Goal: Task Accomplishment & Management: Use online tool/utility

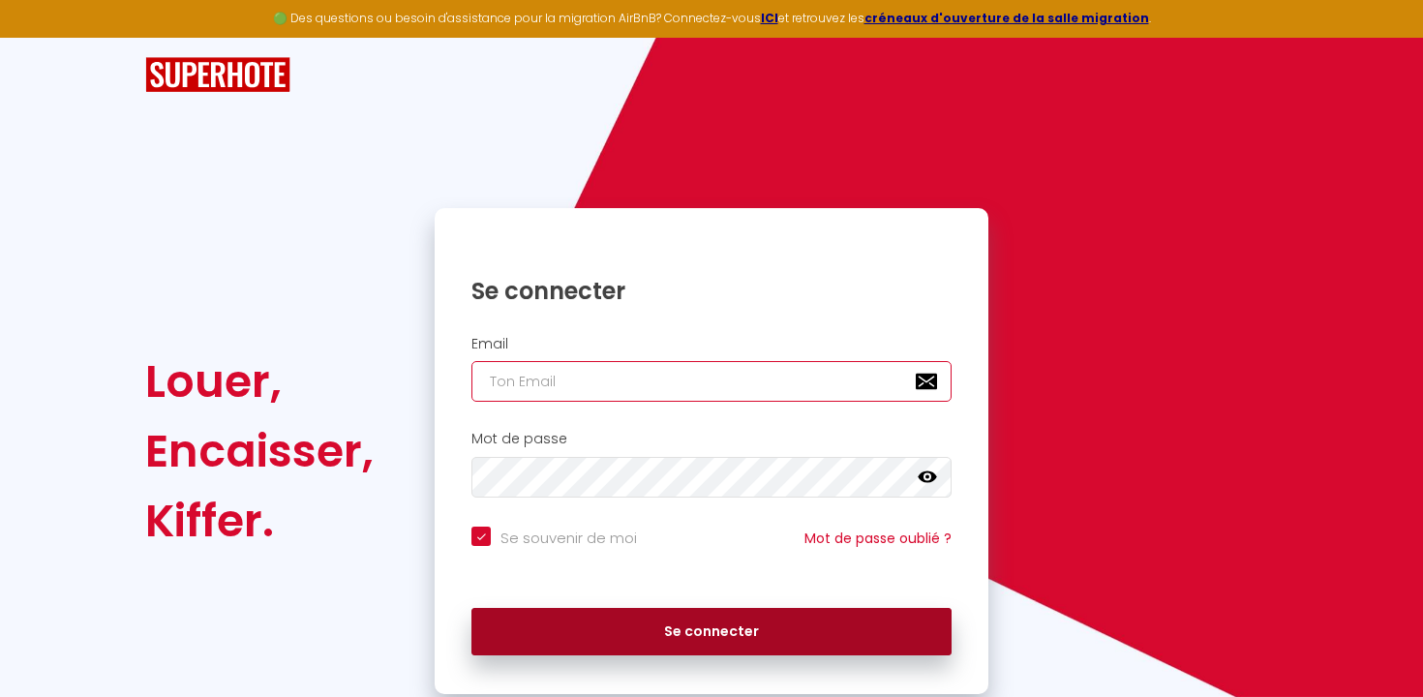
type input "[EMAIL_ADDRESS][DOMAIN_NAME]"
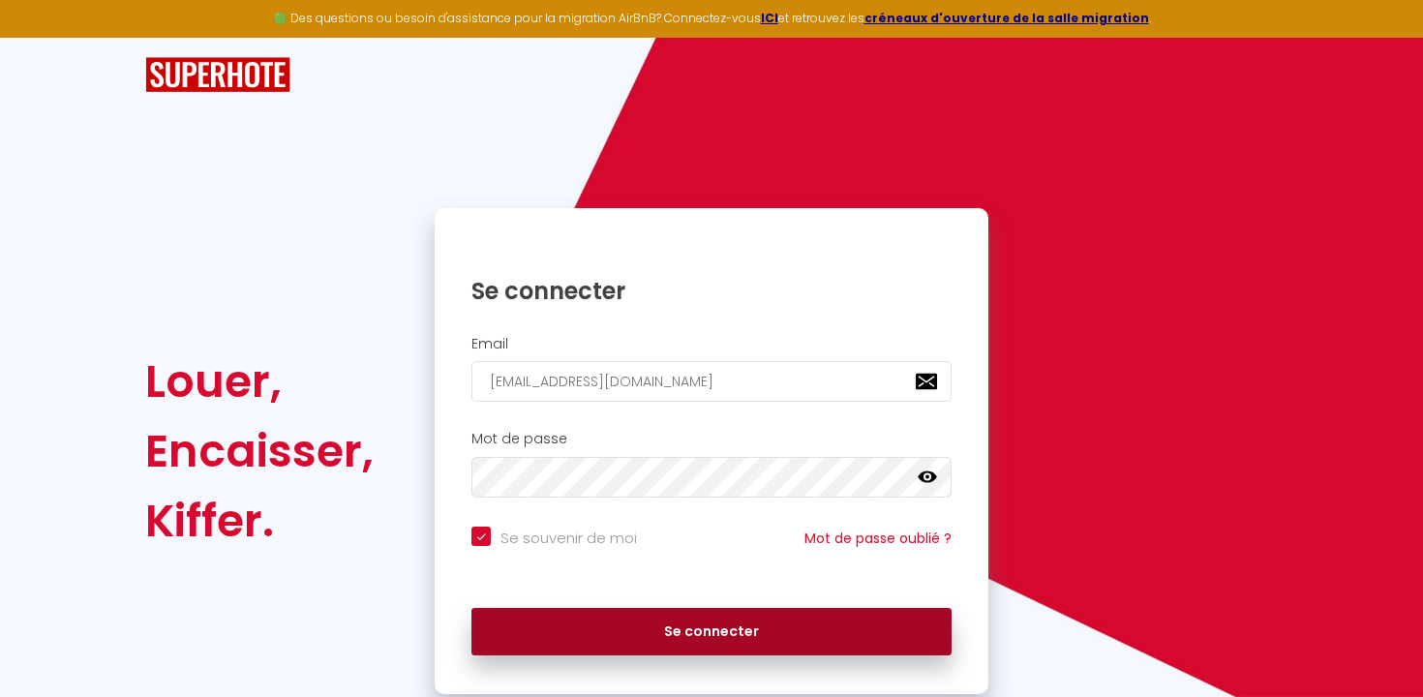
click at [689, 622] on button "Se connecter" at bounding box center [711, 632] width 480 height 48
checkbox input "true"
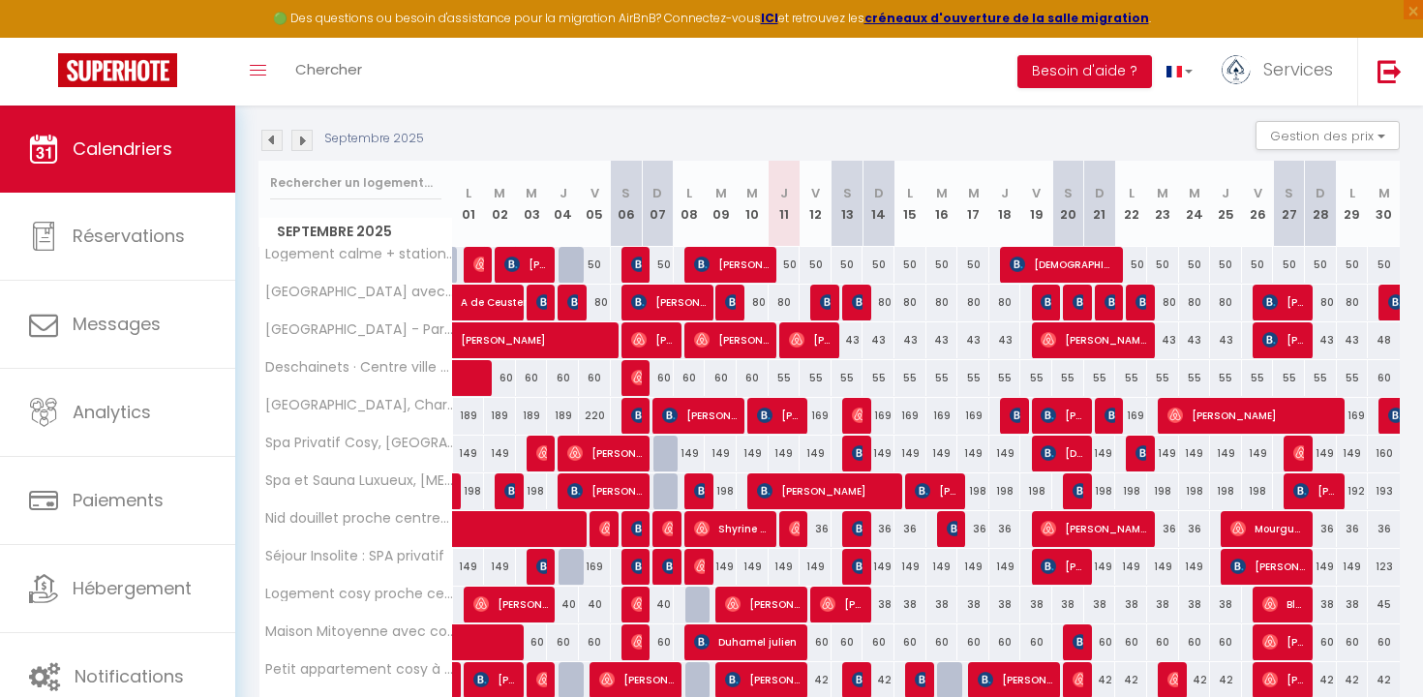
scroll to position [196, 0]
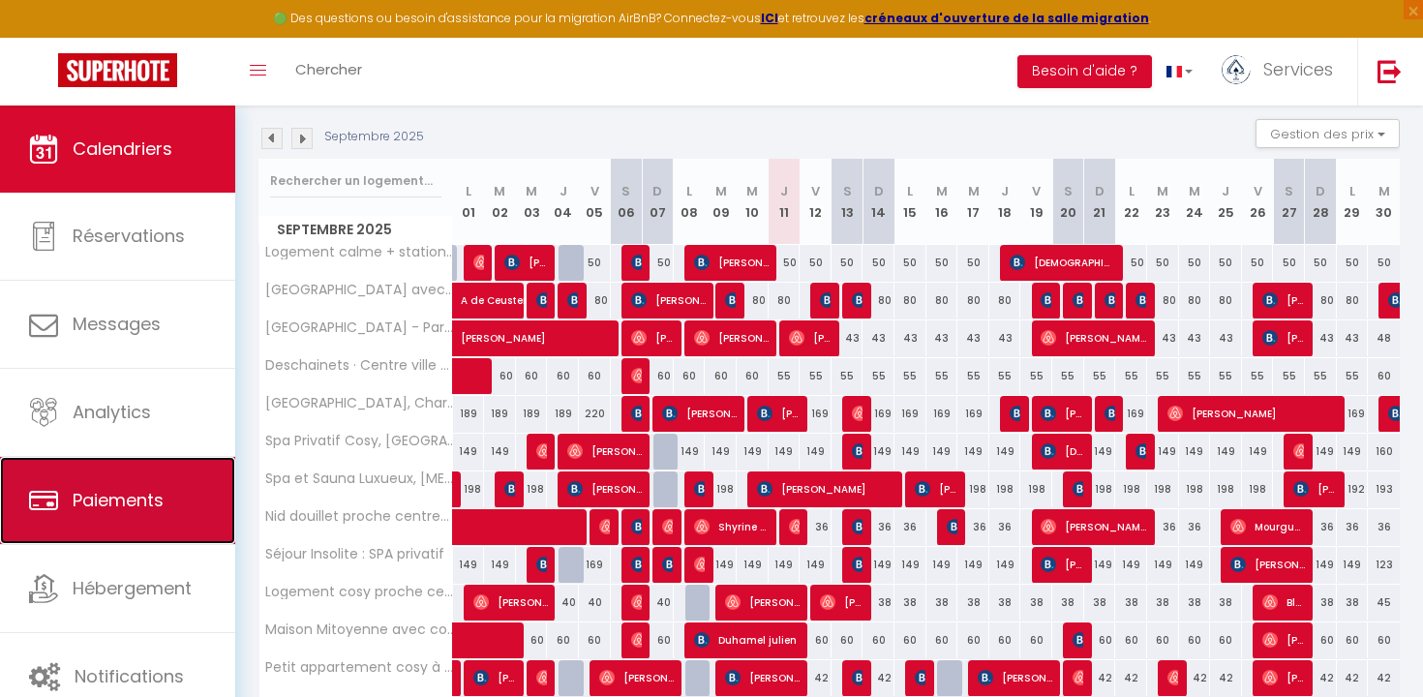
click at [121, 473] on link "Paiements" at bounding box center [117, 500] width 235 height 87
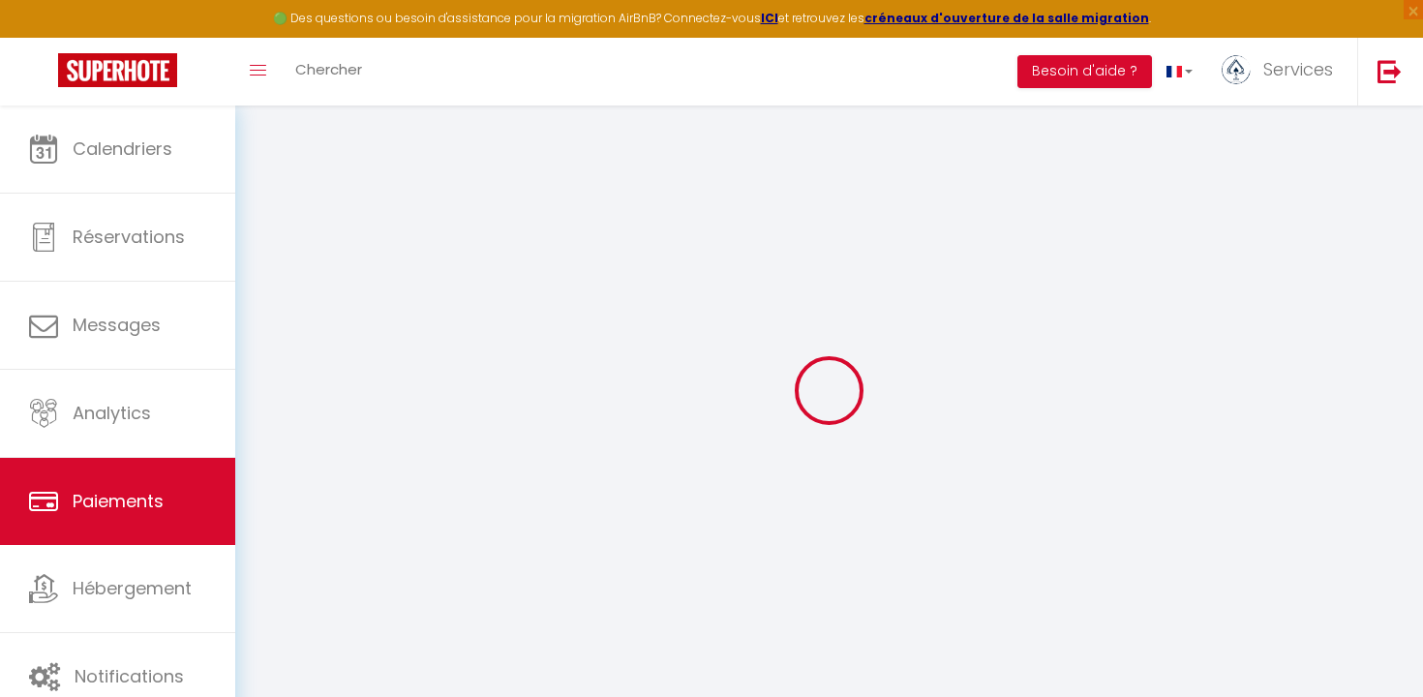
select select "2"
select select "0"
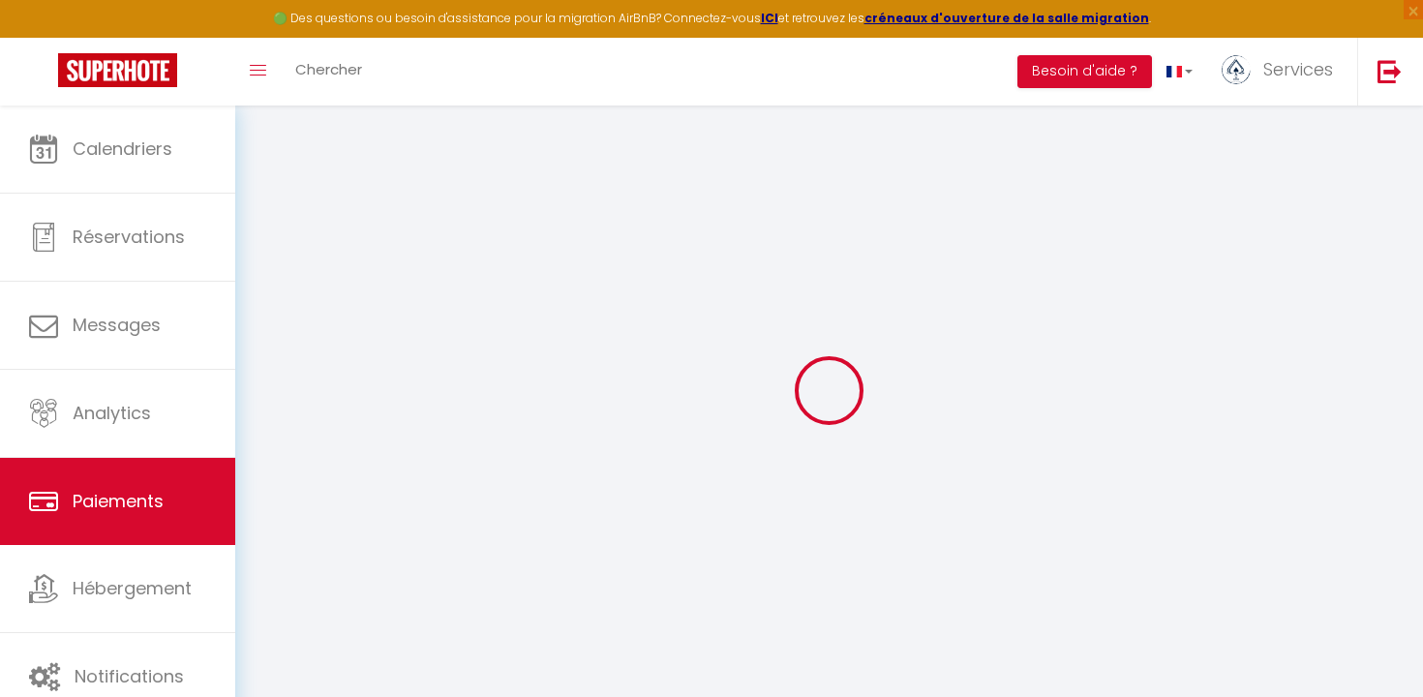
select select "0"
select select
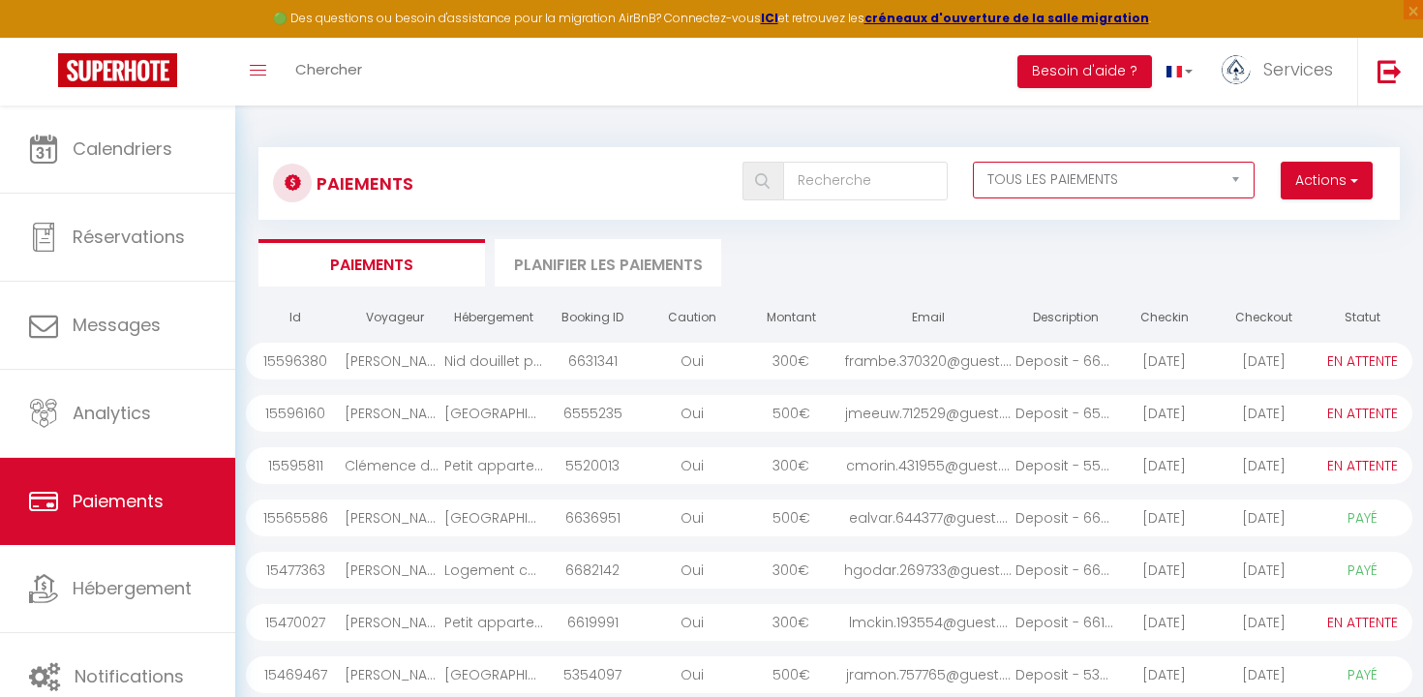
click at [1187, 174] on select "EN ATTENTE PAYÉ TOUS LES PAIEMENTS" at bounding box center [1114, 180] width 282 height 37
click at [1337, 190] on button "Actions" at bounding box center [1327, 181] width 92 height 39
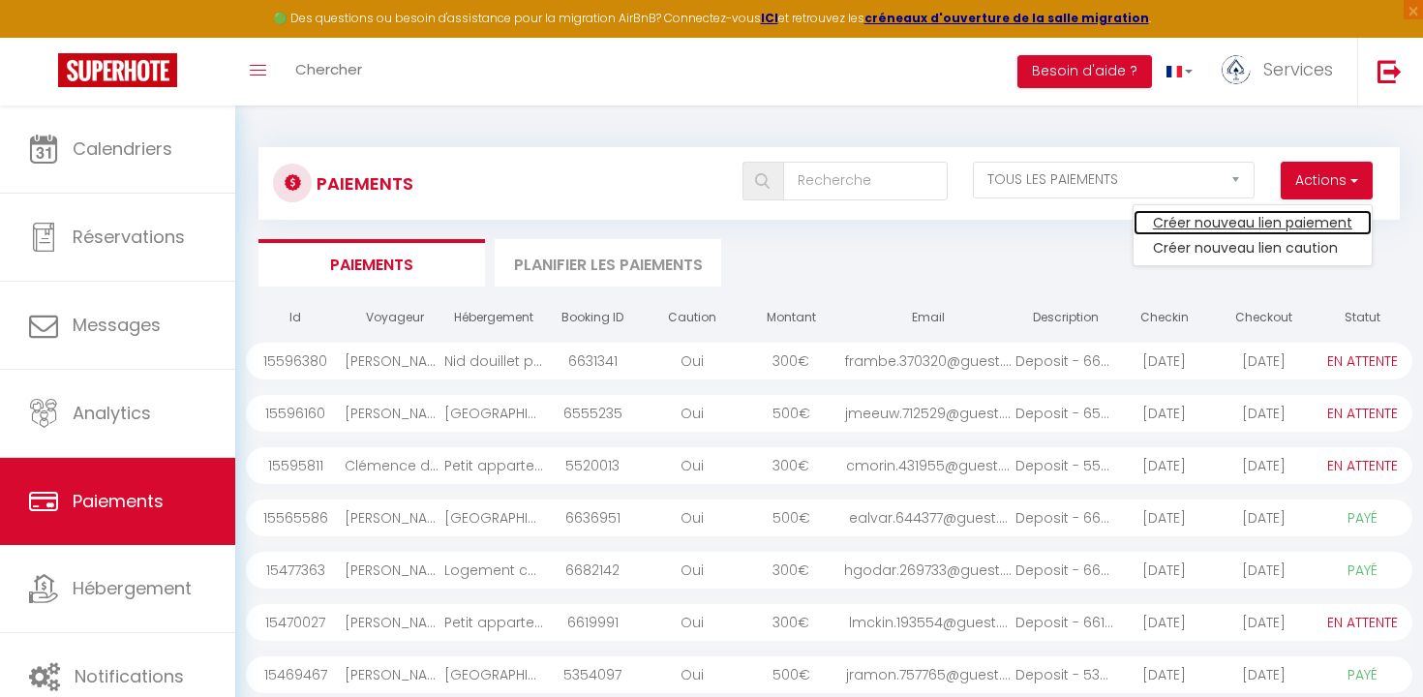
click at [1299, 223] on link "Créer nouveau lien paiement" at bounding box center [1252, 222] width 238 height 25
select select
select select "other"
select select "3209"
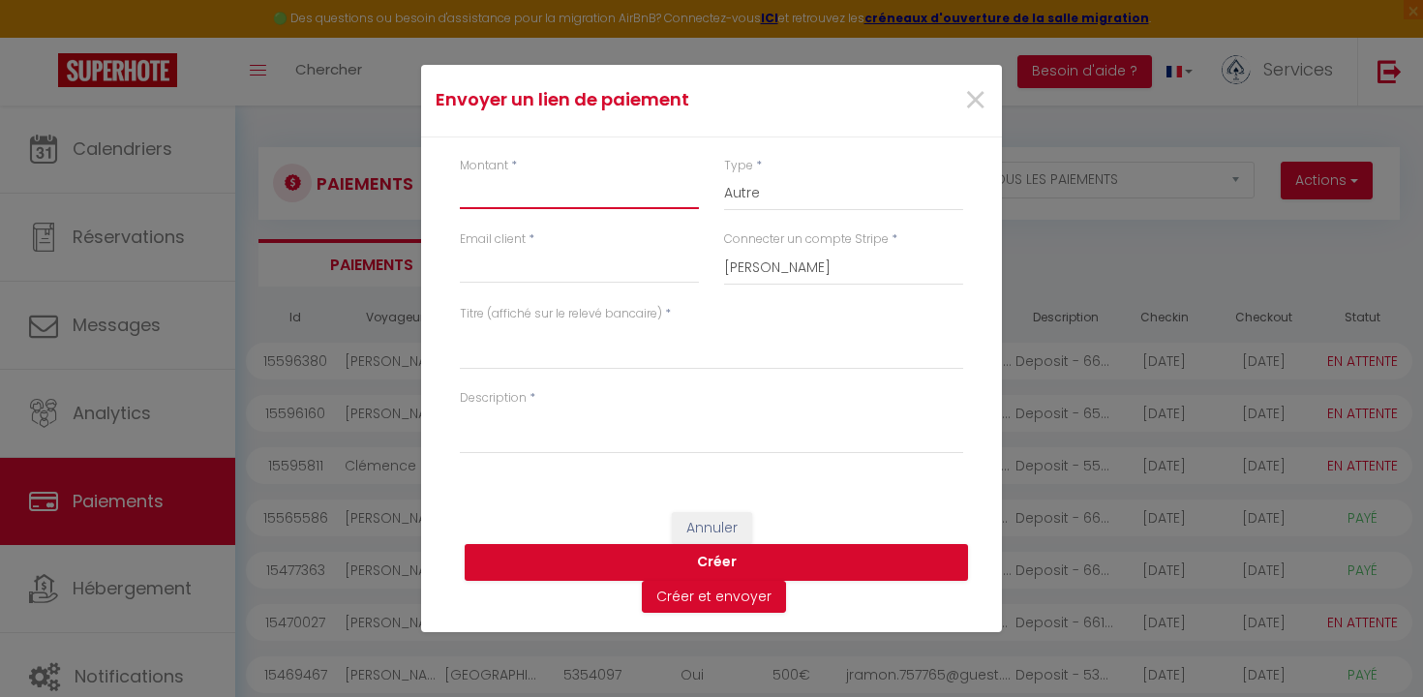
click at [529, 199] on input "Montant" at bounding box center [579, 191] width 239 height 35
type input "55"
click at [549, 263] on input "Email client" at bounding box center [579, 266] width 239 height 35
type input "[EMAIL_ADDRESS][DOMAIN_NAME]"
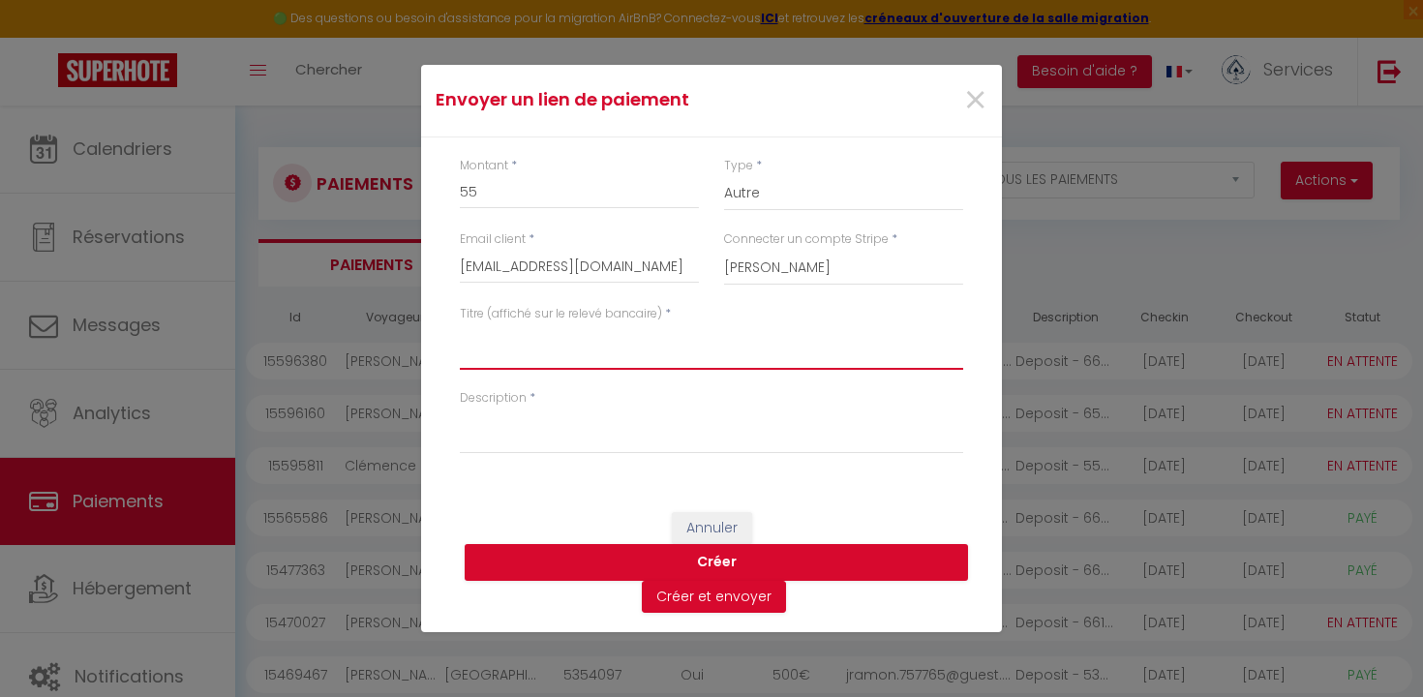
click at [523, 367] on textarea "Titre (affiché sur le relevé bancaire)" at bounding box center [711, 346] width 503 height 46
type textarea "[PERSON_NAME]"
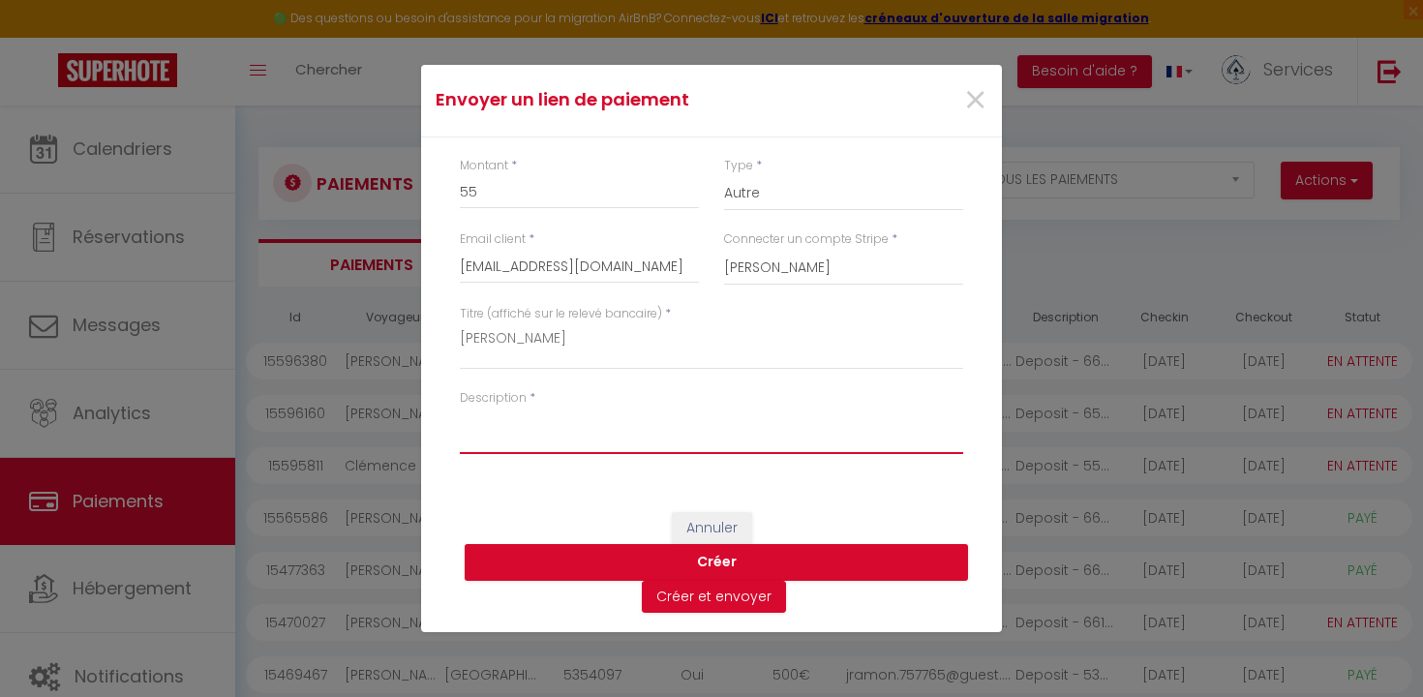
click at [573, 435] on textarea "Description" at bounding box center [711, 431] width 503 height 46
type textarea "16 au 17 septembre"
click at [682, 565] on button "Créer" at bounding box center [716, 562] width 503 height 37
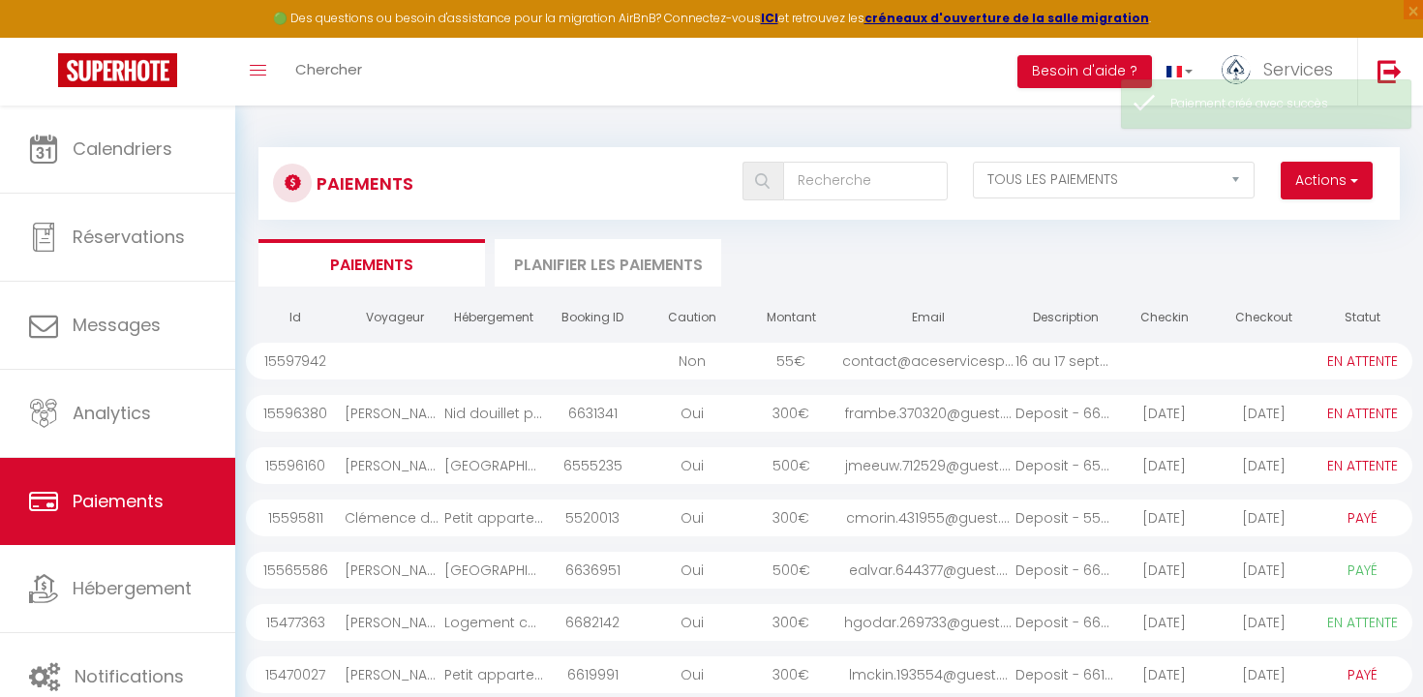
click at [1153, 366] on div at bounding box center [1164, 361] width 99 height 37
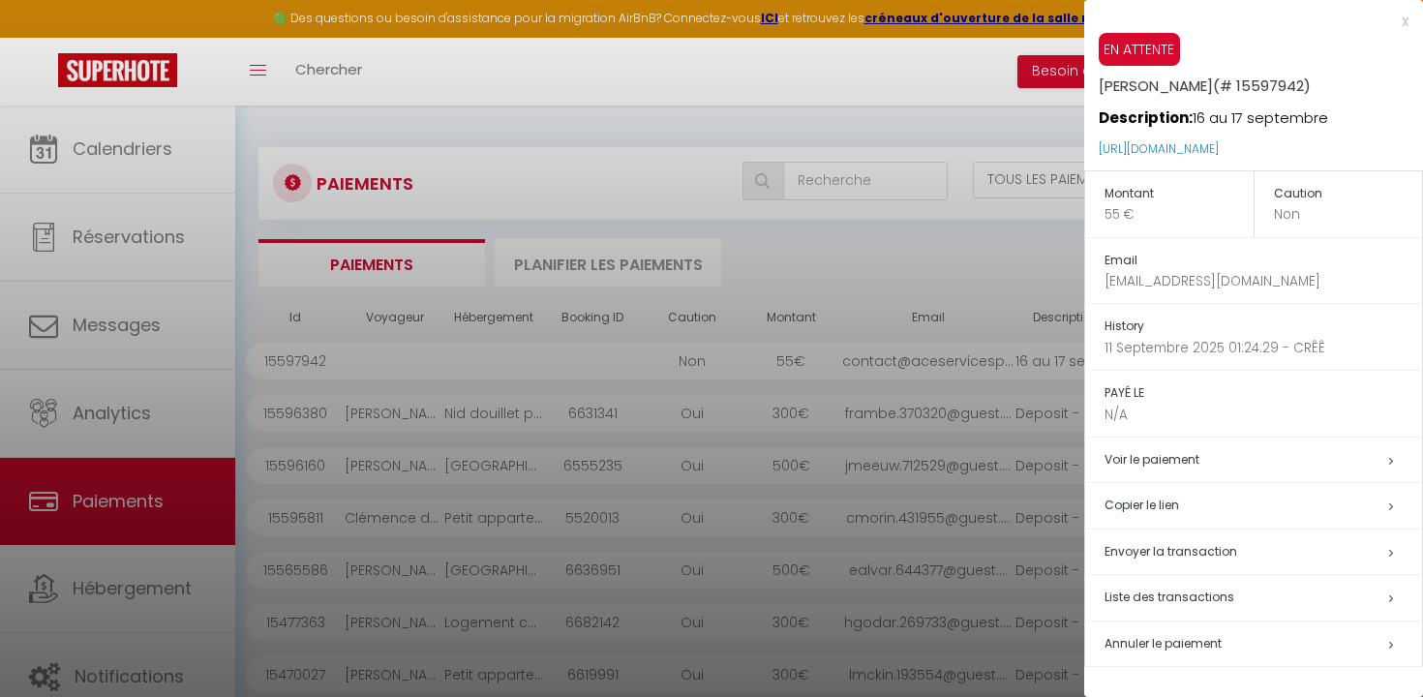
drag, startPoint x: 1355, startPoint y: 152, endPoint x: 1097, endPoint y: 151, distance: 258.4
click at [1097, 151] on div "EN ATTENTE [PERSON_NAME] (# 15597942) Description: 16 au 17 septembre [URL][DOM…" at bounding box center [1253, 101] width 339 height 137
copy link "[URL][DOMAIN_NAME]"
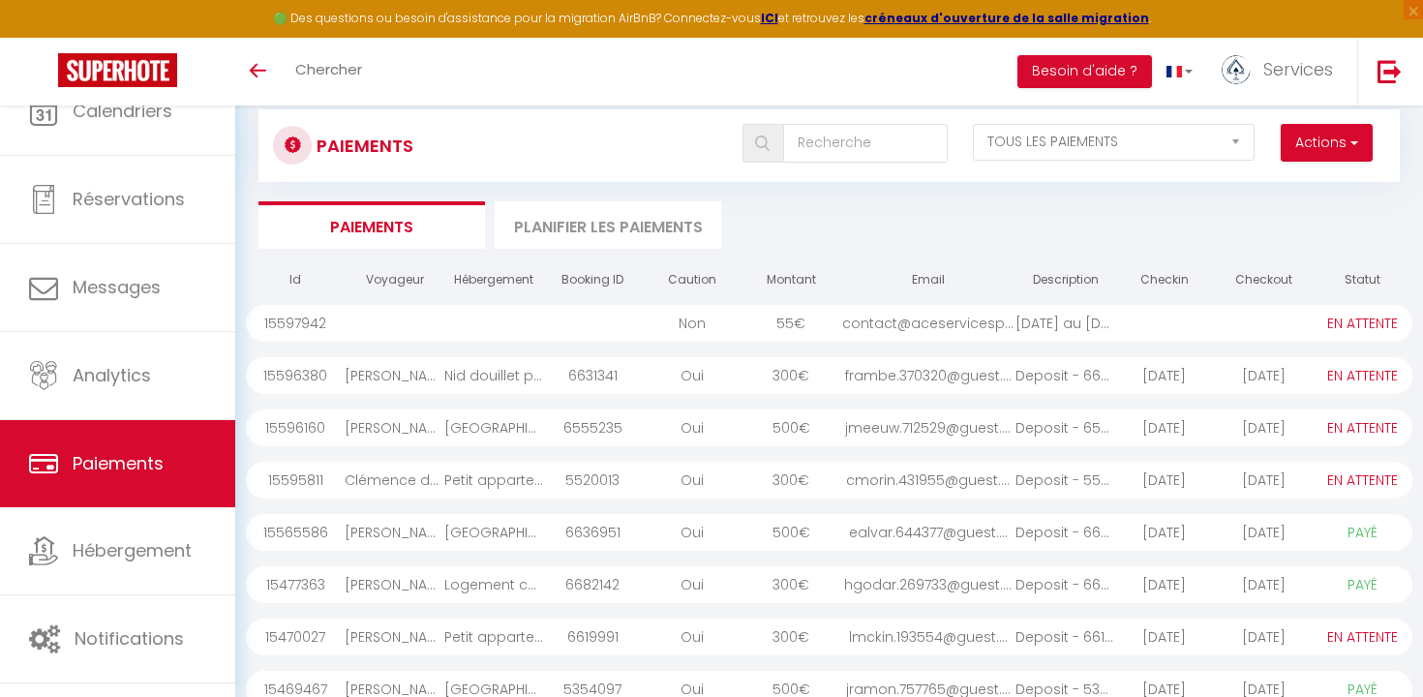
select select "2"
select select "0"
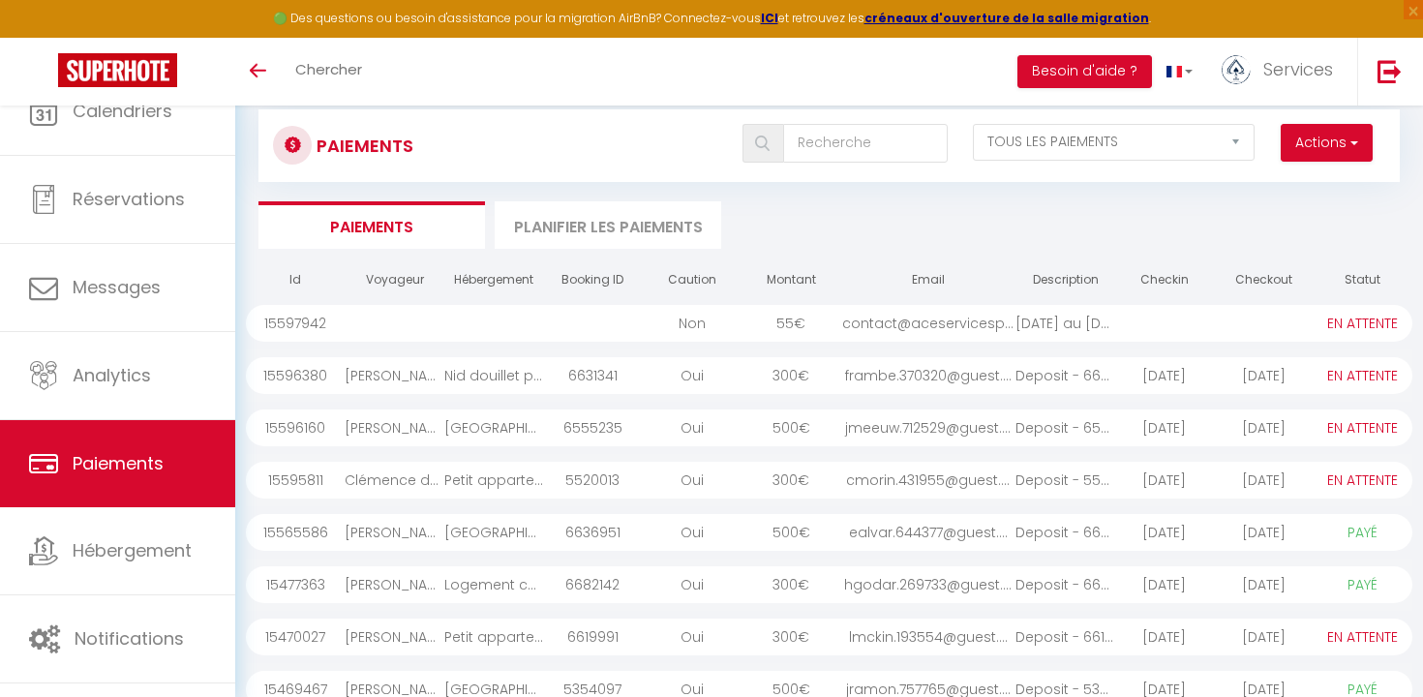
select select "0"
